Goal: Obtain resource: Obtain resource

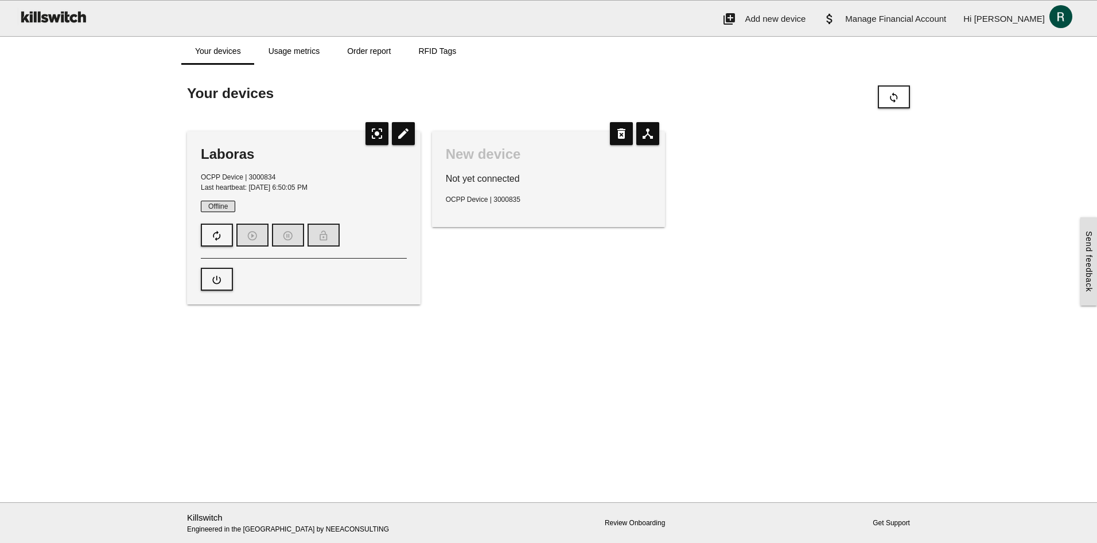
click at [400, 136] on icon "edit" at bounding box center [403, 133] width 23 height 23
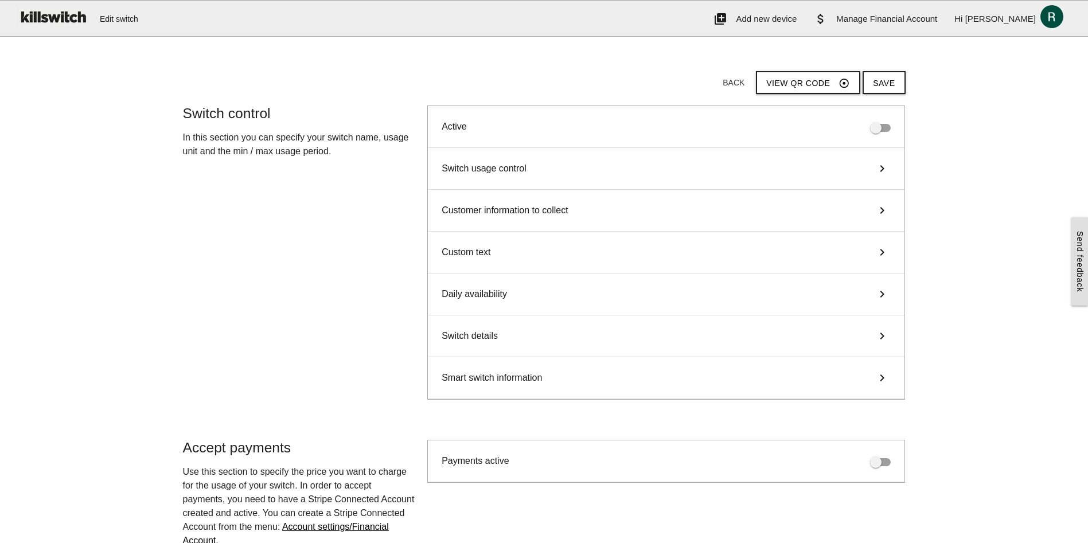
click at [583, 171] on div "Switch usage control keyboard_arrow_right" at bounding box center [666, 169] width 477 height 42
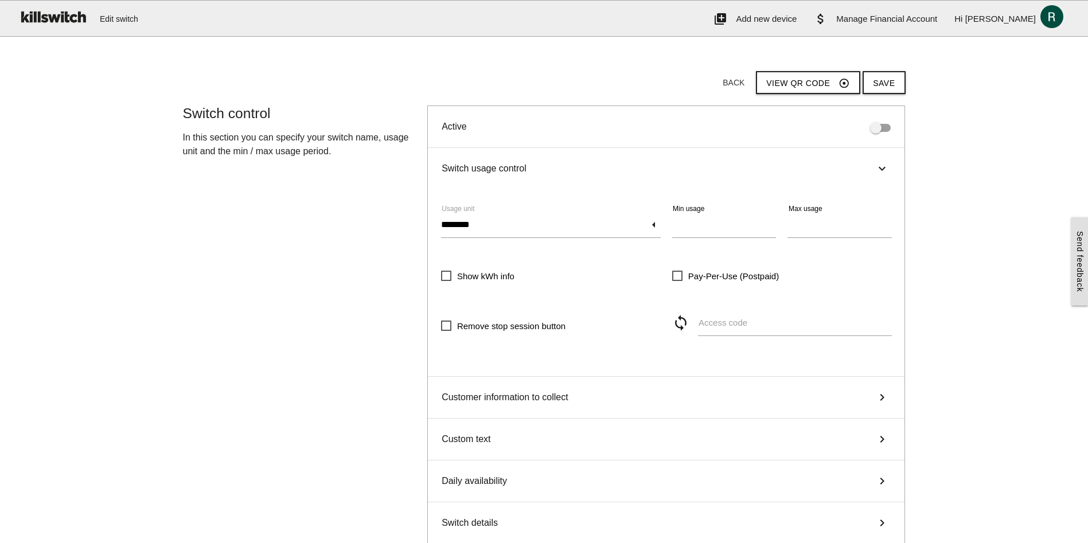
click at [568, 398] on span "Customer information to collect" at bounding box center [505, 398] width 127 height 14
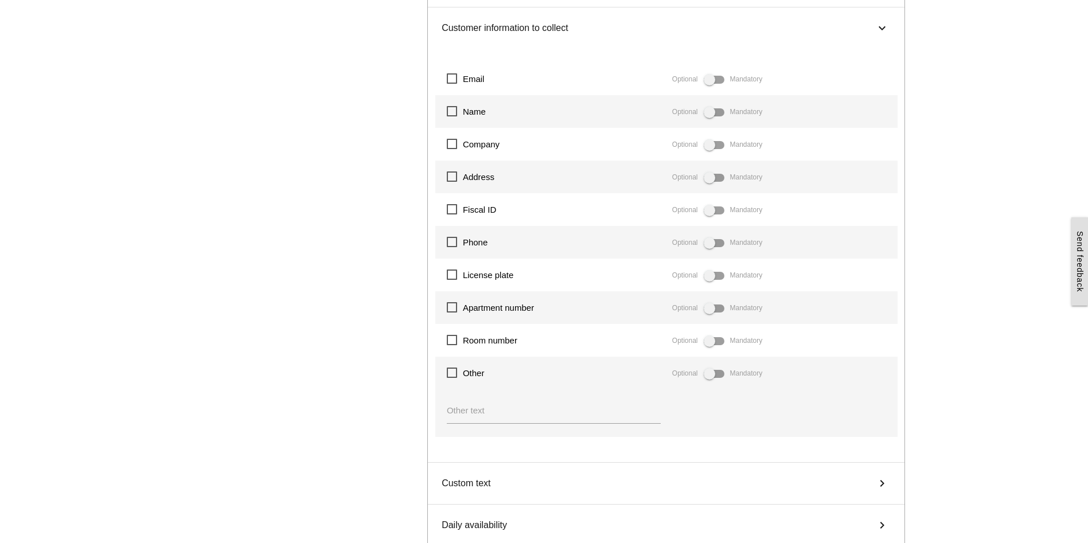
scroll to position [229, 0]
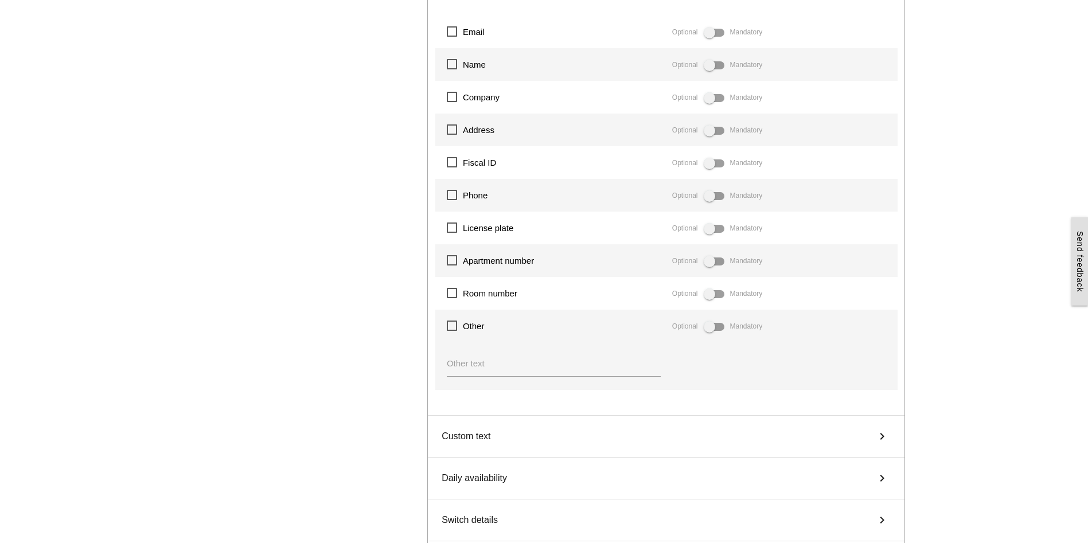
click at [693, 428] on div "Custom text keyboard_arrow_right" at bounding box center [666, 437] width 477 height 42
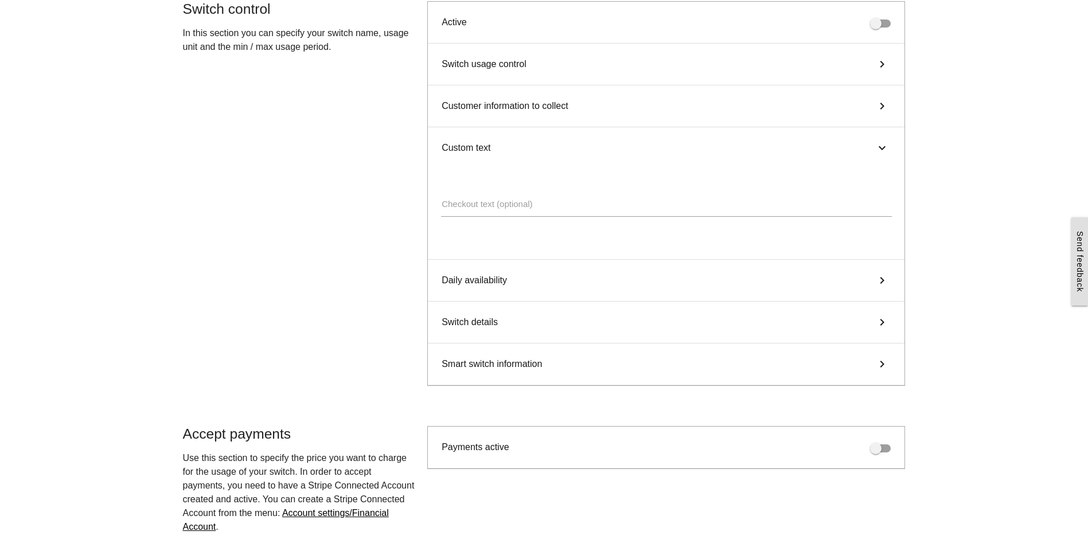
scroll to position [0, 0]
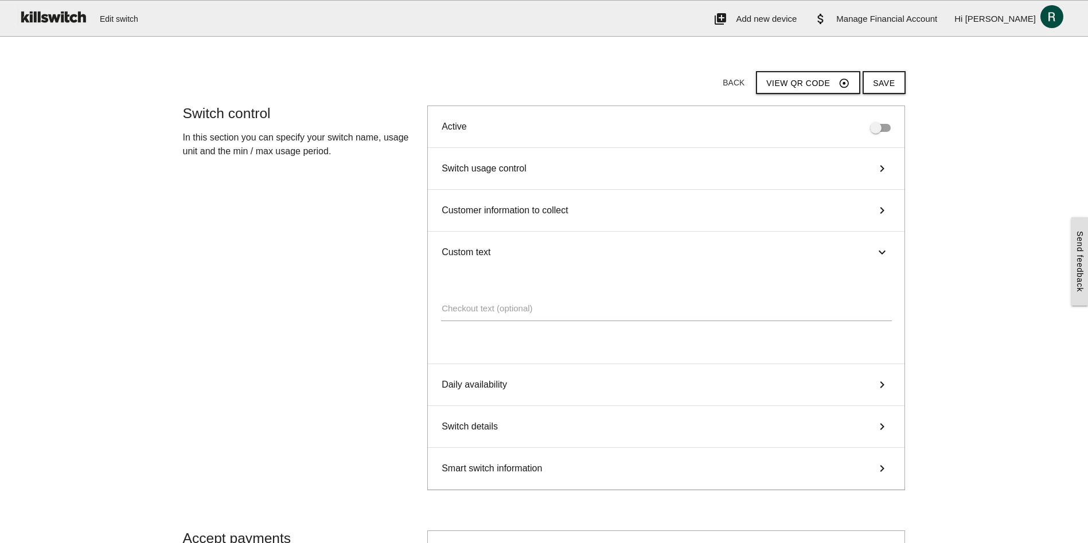
click at [539, 396] on div "Daily availability keyboard_arrow_right" at bounding box center [666, 385] width 477 height 42
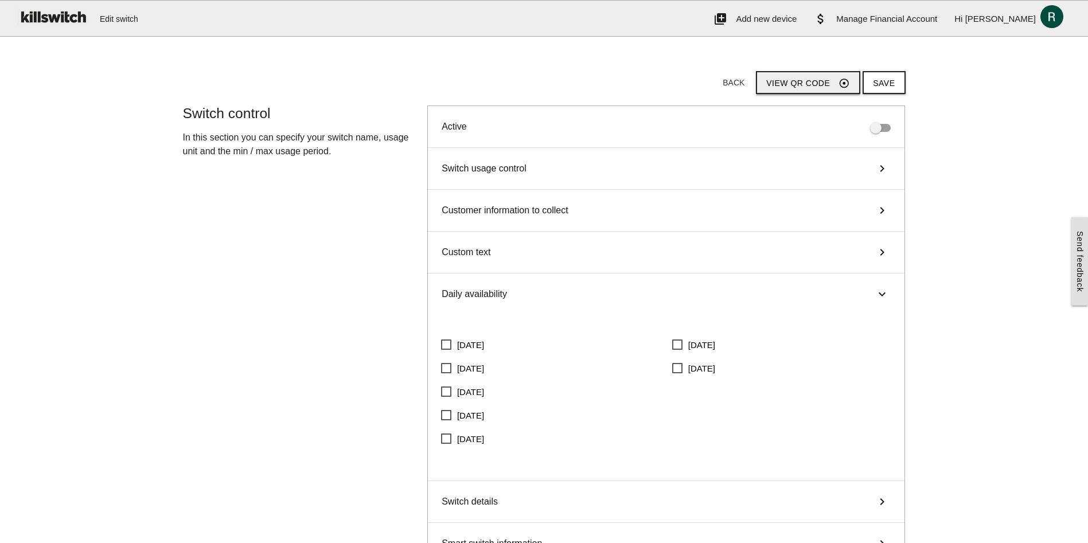
click at [814, 77] on button "View QR code adjust" at bounding box center [808, 82] width 104 height 23
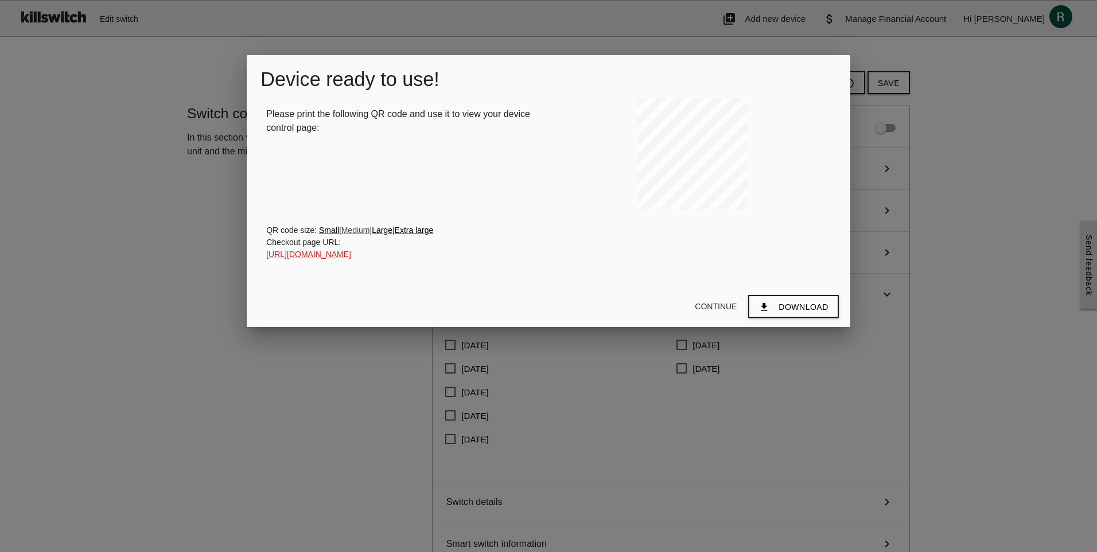
click at [354, 233] on link "Medium" at bounding box center [355, 229] width 29 height 9
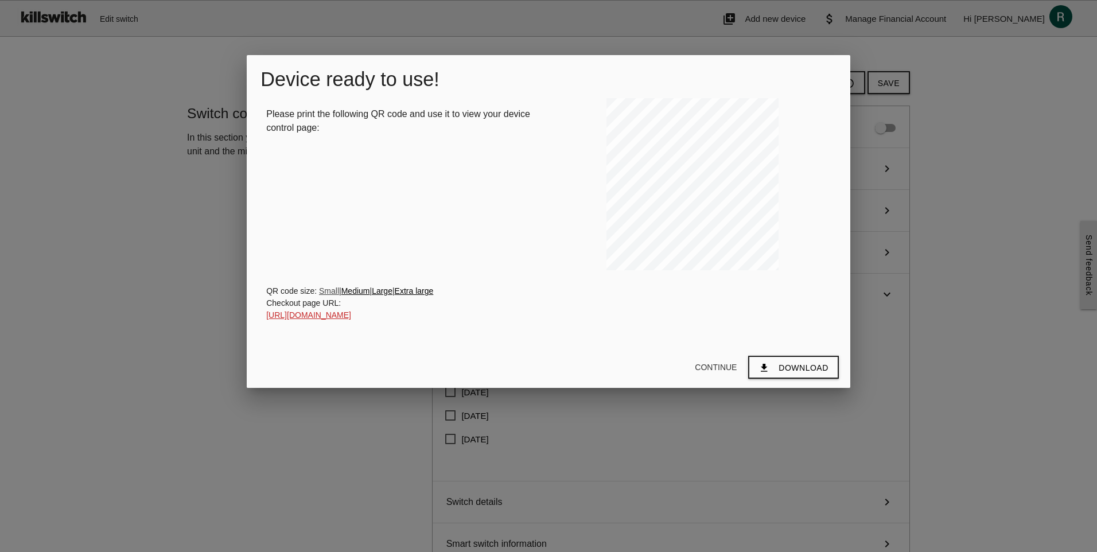
click at [333, 289] on link "Small" at bounding box center [329, 290] width 20 height 9
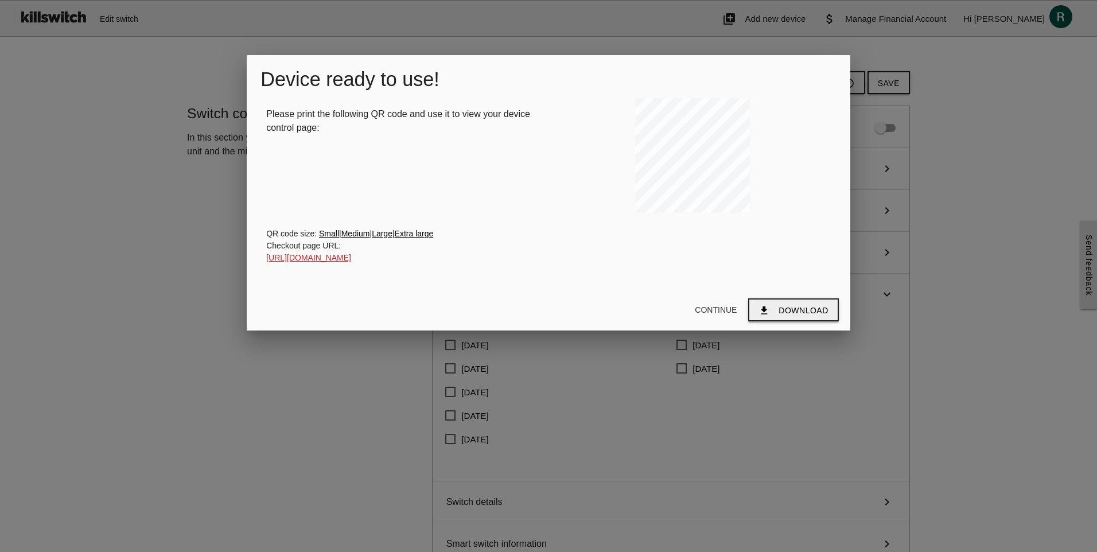
click at [782, 307] on span "Download" at bounding box center [802, 310] width 49 height 9
click at [807, 310] on span "Download" at bounding box center [802, 310] width 49 height 9
click at [1030, 379] on div at bounding box center [548, 207] width 1097 height 690
drag, startPoint x: 454, startPoint y: 258, endPoint x: 268, endPoint y: 261, distance: 185.9
click at [268, 261] on div "Checkout page URL: [URL][DOMAIN_NAME]" at bounding box center [548, 252] width 564 height 24
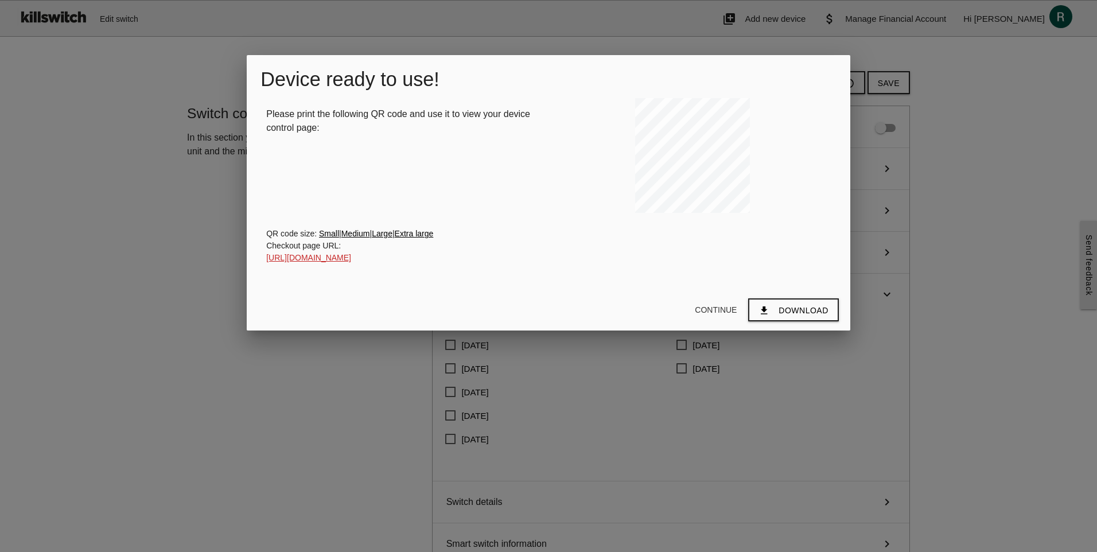
copy link "[URL][DOMAIN_NAME]"
click at [725, 305] on button "Continue" at bounding box center [715, 309] width 60 height 21
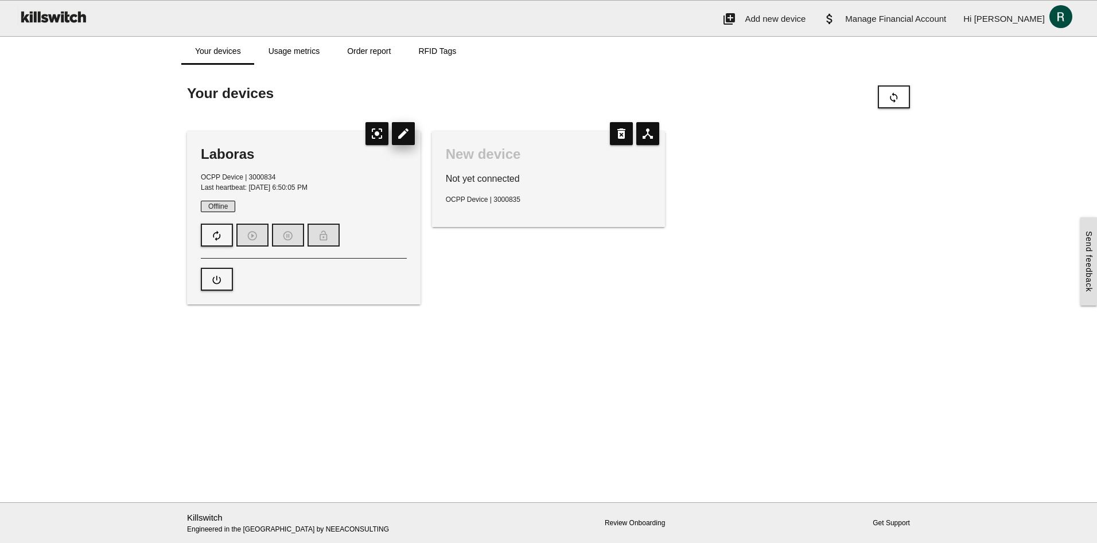
click at [404, 134] on icon "edit" at bounding box center [403, 133] width 23 height 23
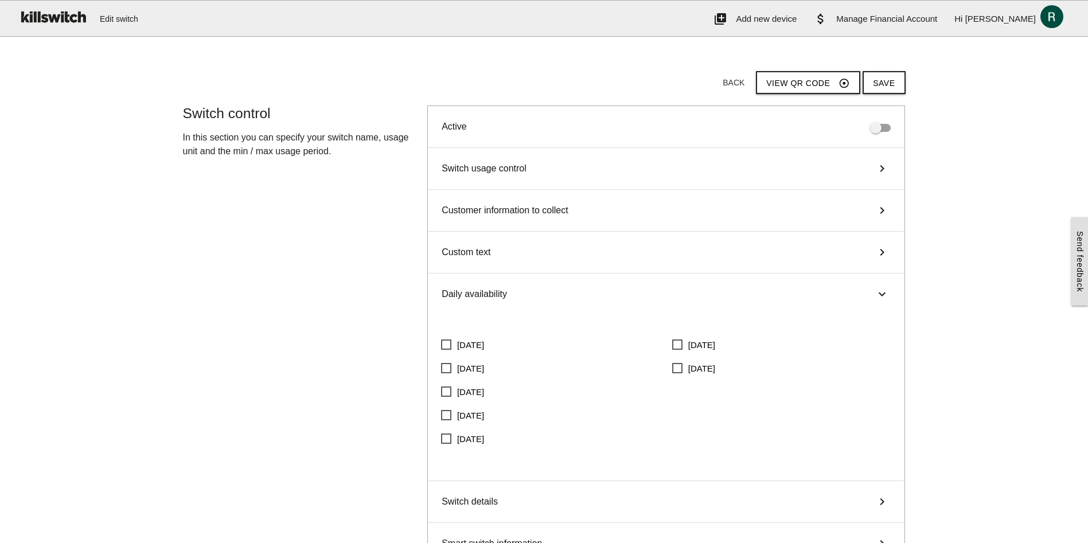
click at [512, 170] on span "Switch usage control" at bounding box center [484, 169] width 85 height 14
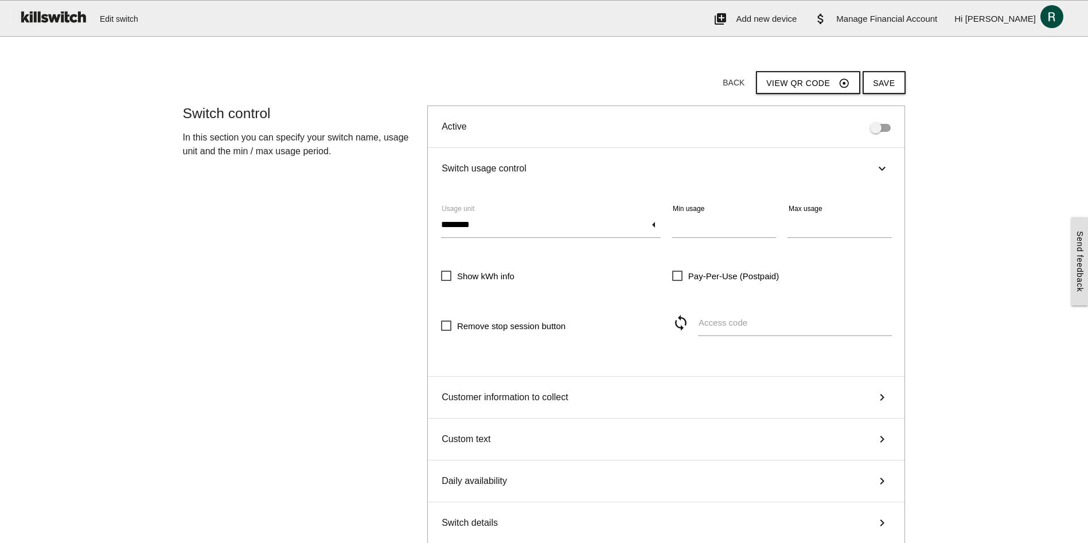
click at [512, 170] on span "Switch usage control" at bounding box center [484, 169] width 85 height 14
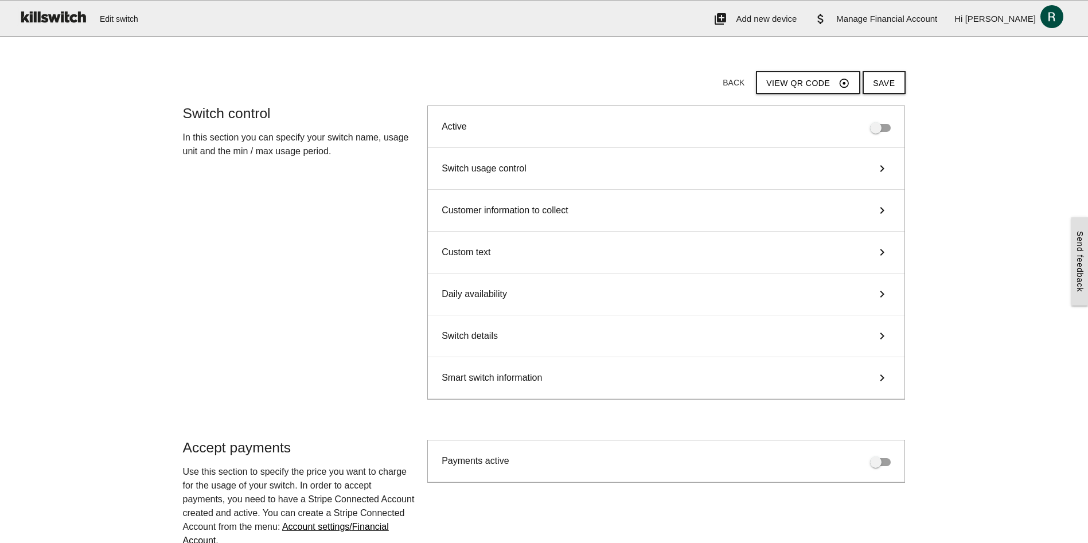
click at [509, 210] on span "Customer information to collect" at bounding box center [505, 211] width 127 height 14
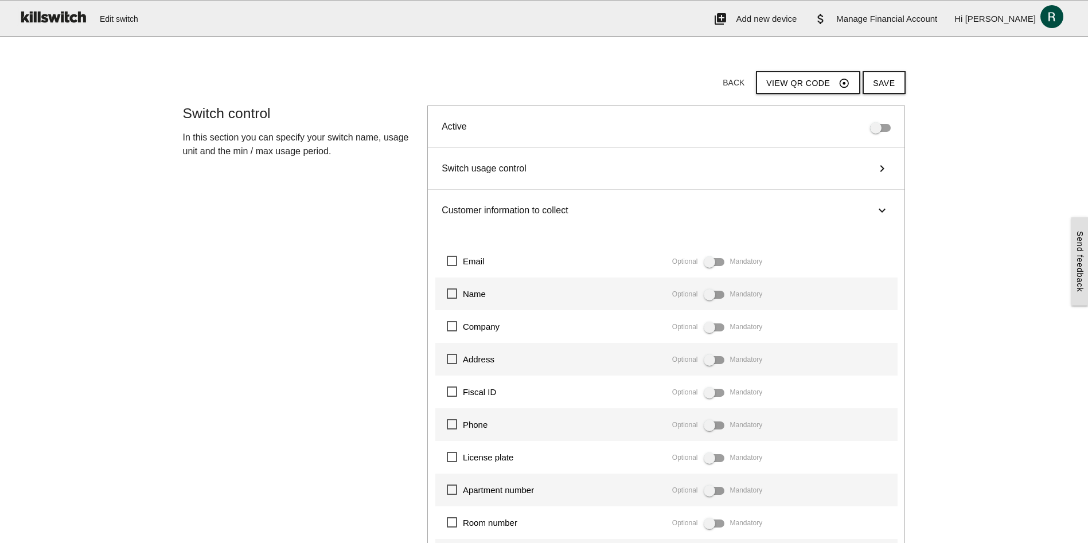
click at [509, 210] on span "Customer information to collect" at bounding box center [505, 211] width 127 height 14
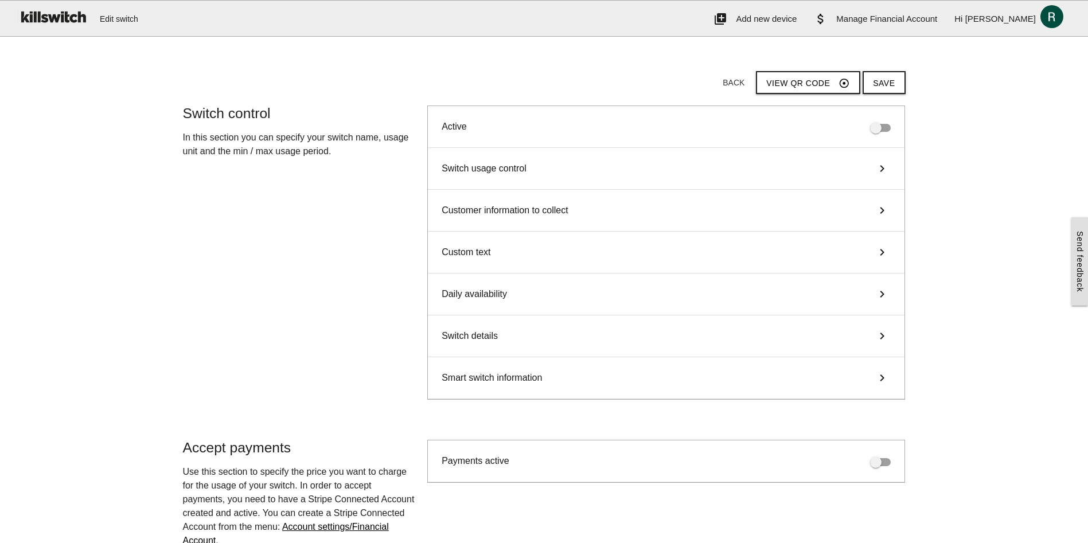
click at [495, 252] on div "Custom text keyboard_arrow_right" at bounding box center [666, 253] width 477 height 42
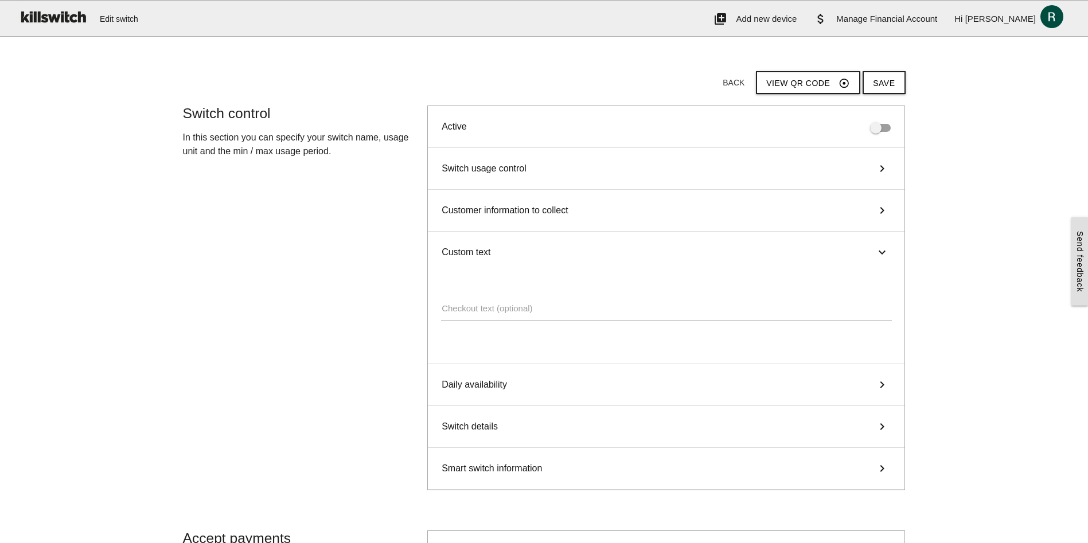
click at [495, 252] on div "Custom text keyboard_arrow_right" at bounding box center [666, 252] width 477 height 41
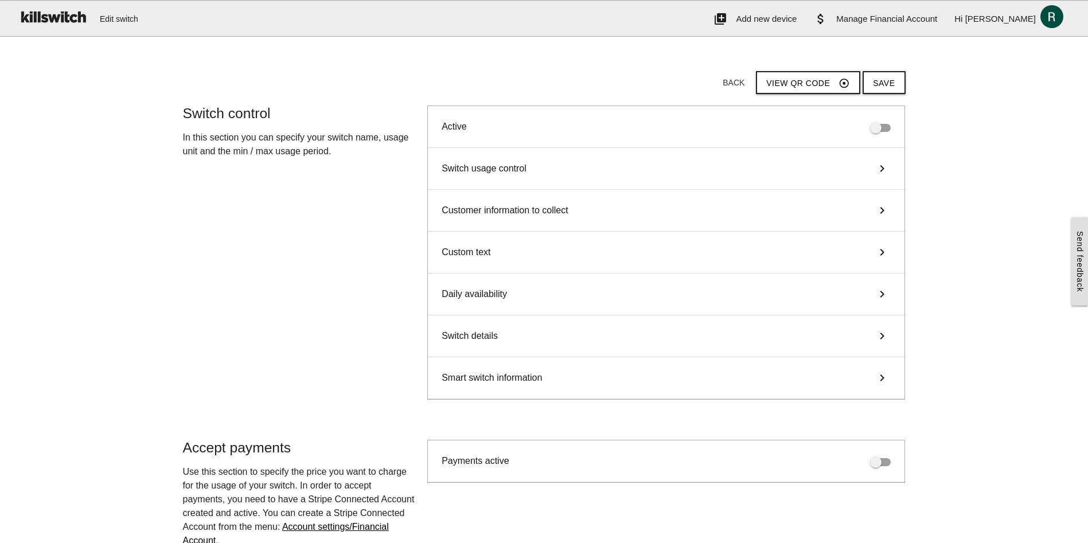
click at [499, 301] on span "Daily availability" at bounding box center [474, 294] width 65 height 14
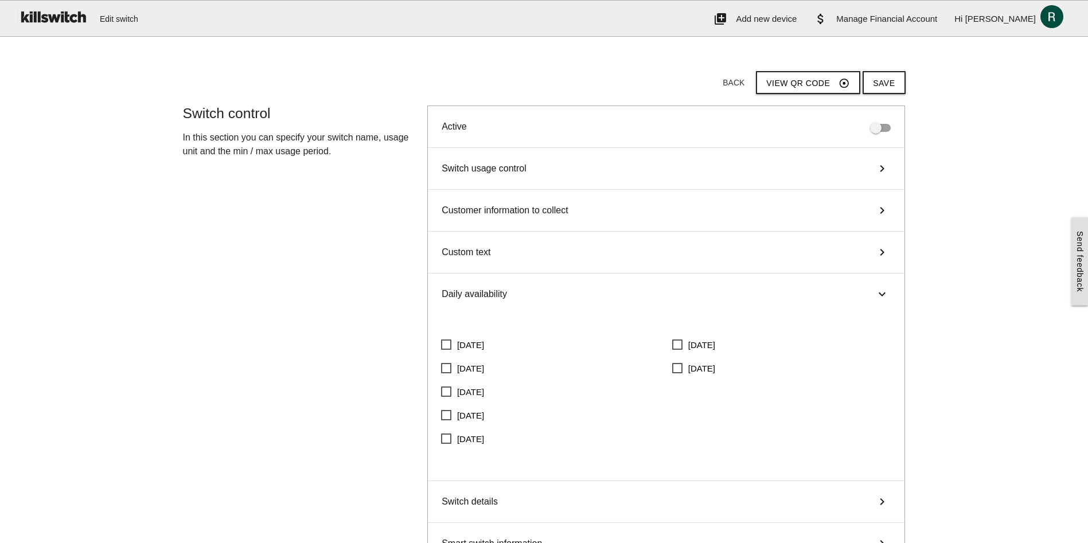
click at [499, 301] on span "Daily availability" at bounding box center [474, 294] width 65 height 14
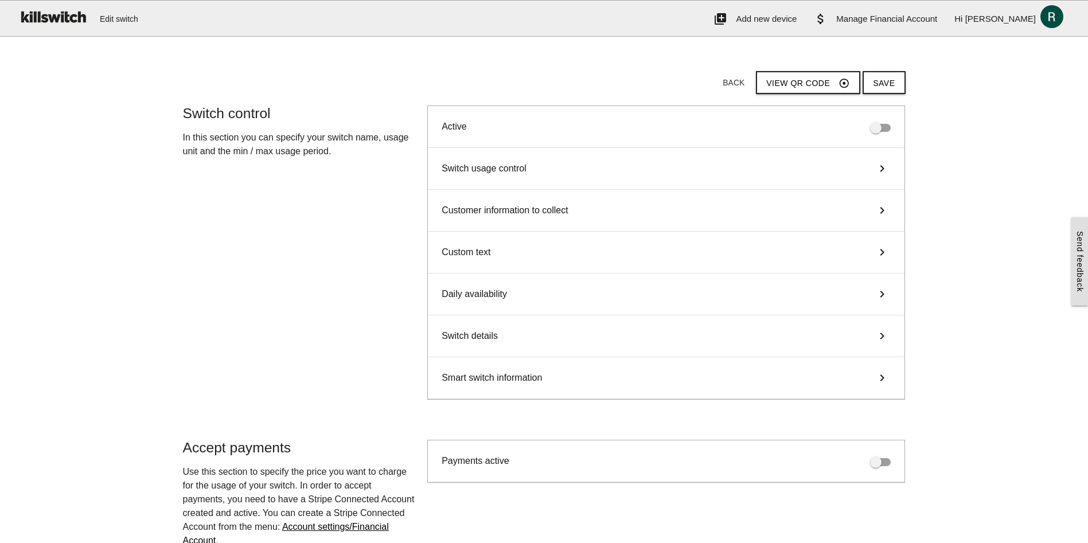
click at [506, 339] on div "Switch details keyboard_arrow_right" at bounding box center [666, 336] width 477 height 42
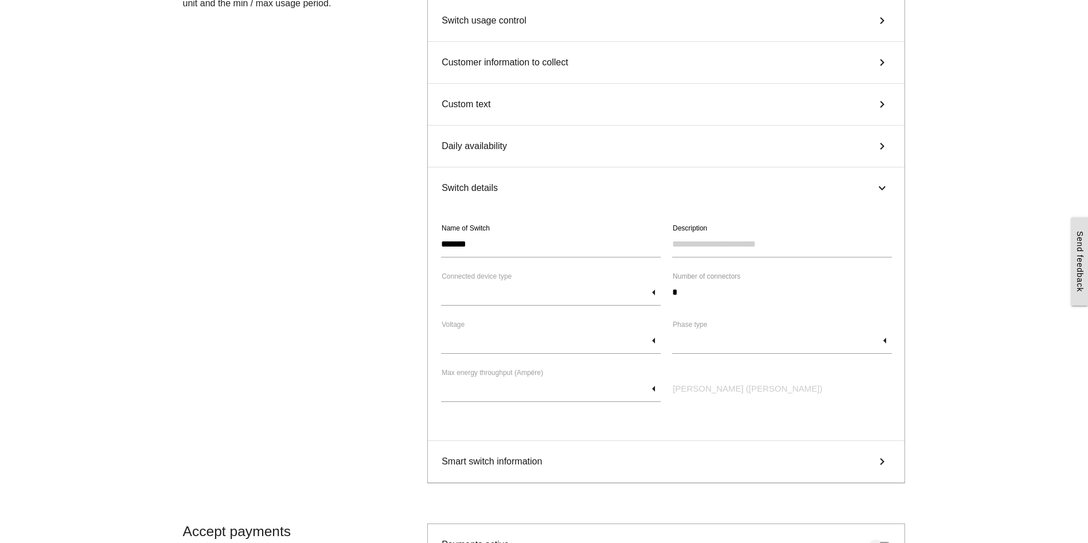
scroll to position [172, 0]
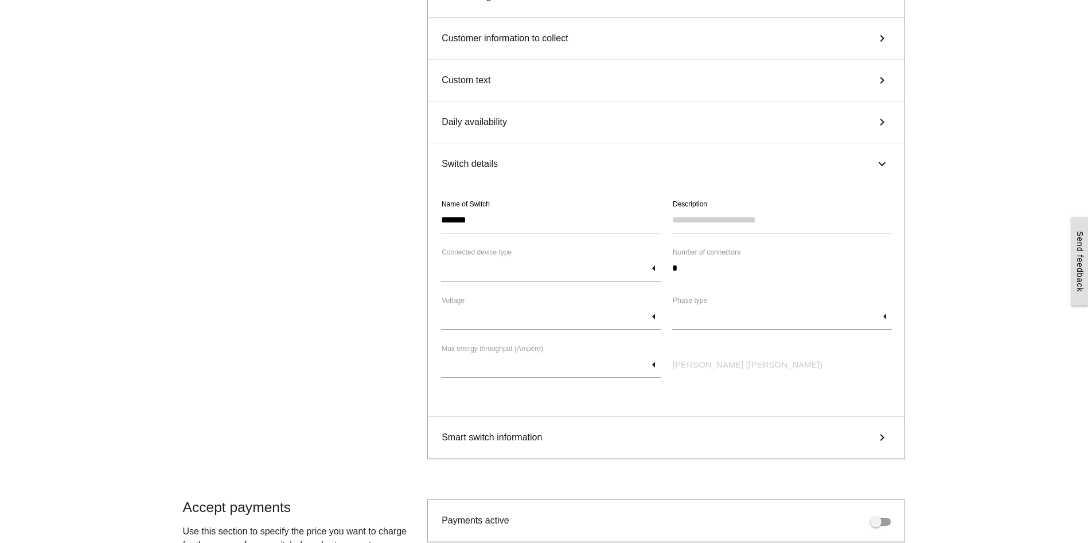
click at [499, 150] on div "Switch details keyboard_arrow_right" at bounding box center [666, 163] width 477 height 41
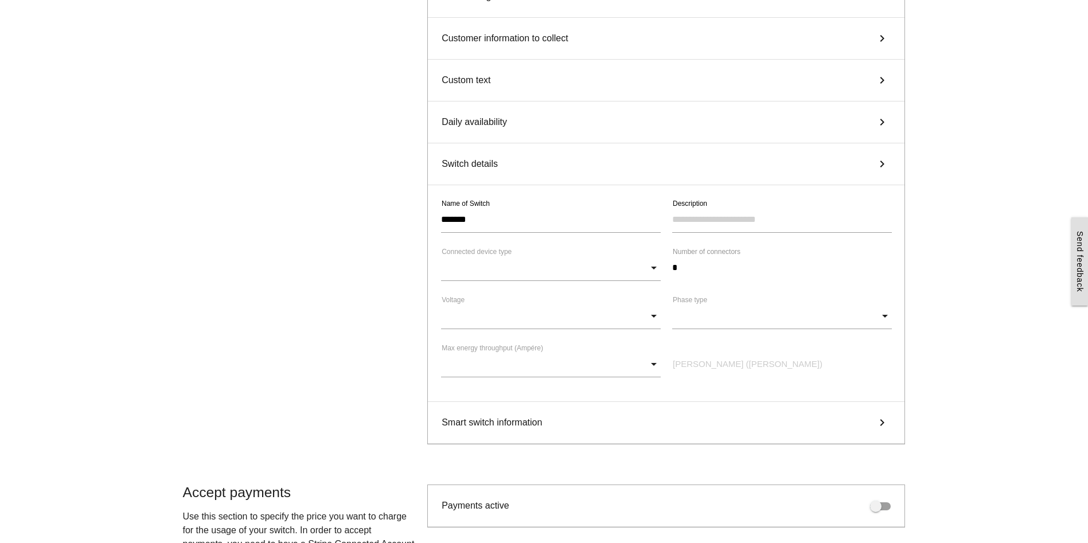
scroll to position [138, 0]
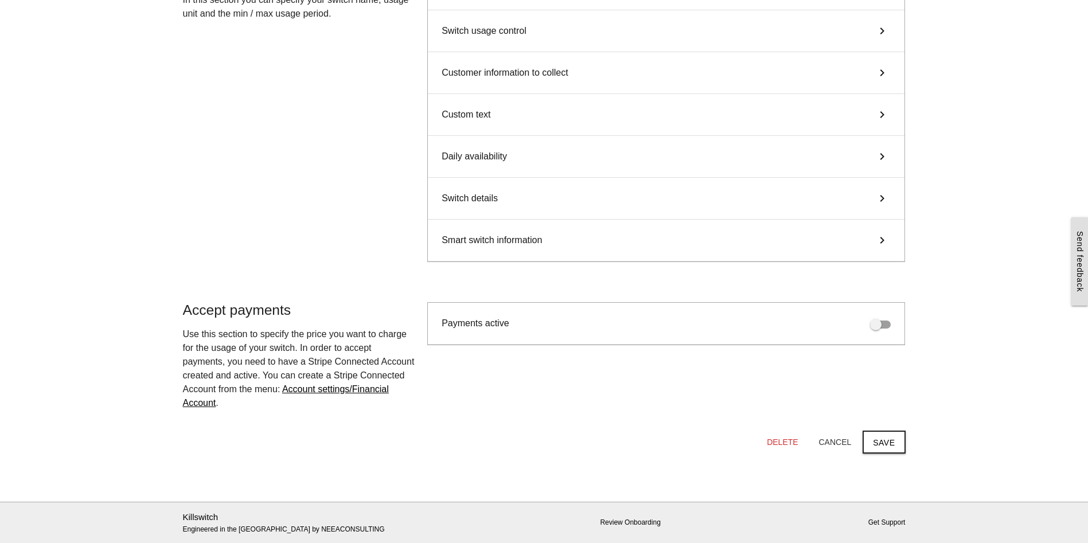
click at [502, 239] on span "Smart switch information" at bounding box center [492, 240] width 100 height 14
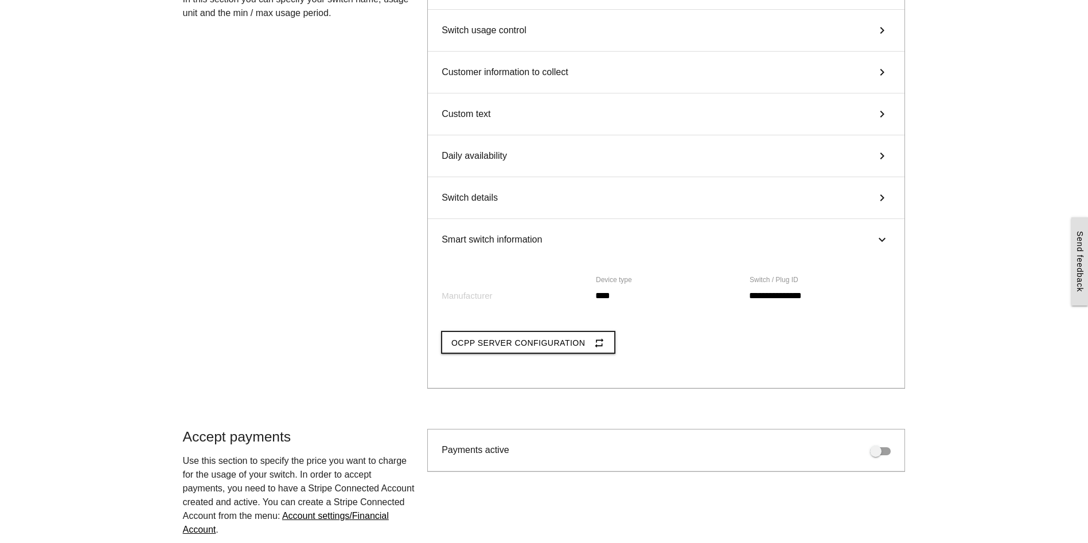
click at [502, 239] on span "Smart switch information" at bounding box center [492, 240] width 100 height 14
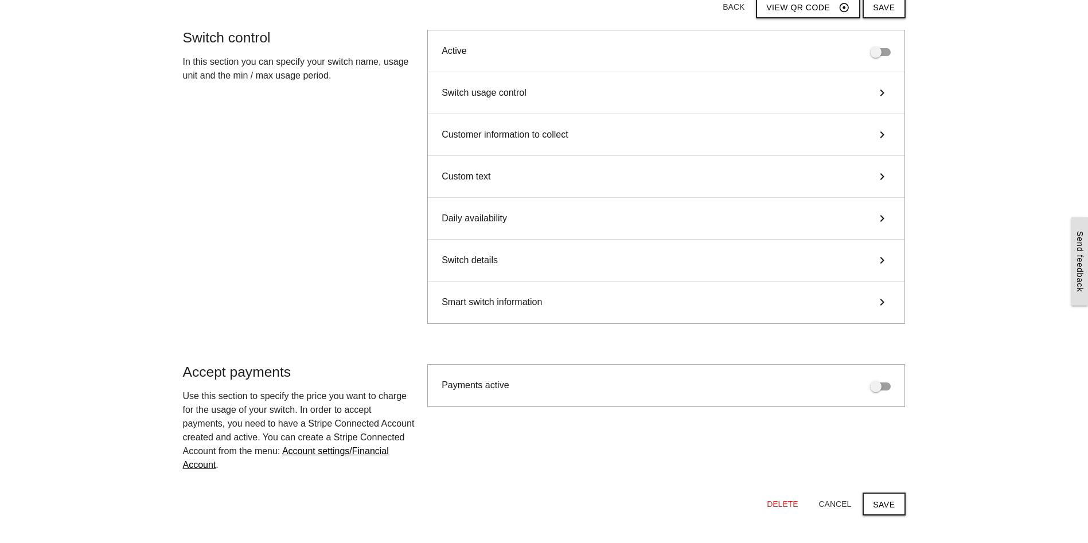
scroll to position [0, 0]
